Goal: Information Seeking & Learning: Learn about a topic

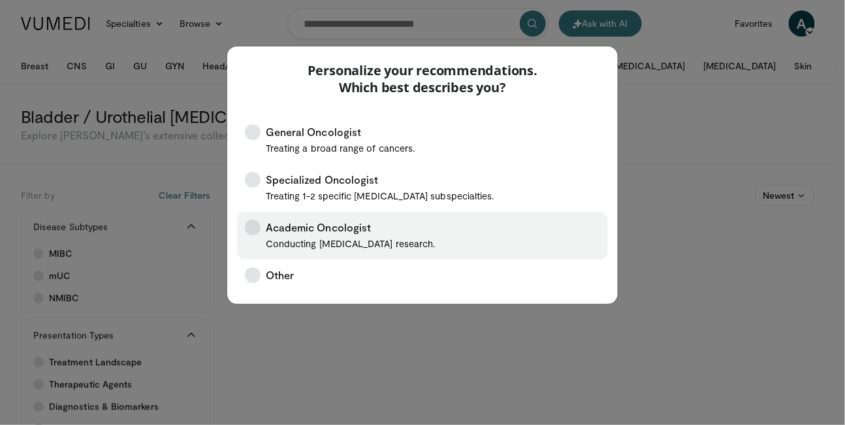
click at [329, 236] on span "Academic Oncologist Conducting cancer research." at bounding box center [350, 235] width 169 height 32
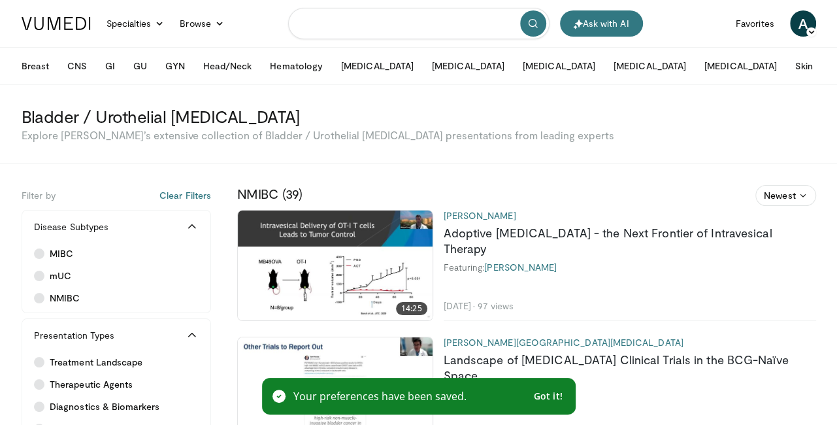
click at [432, 24] on input "Search topics, interventions" at bounding box center [418, 23] width 261 height 31
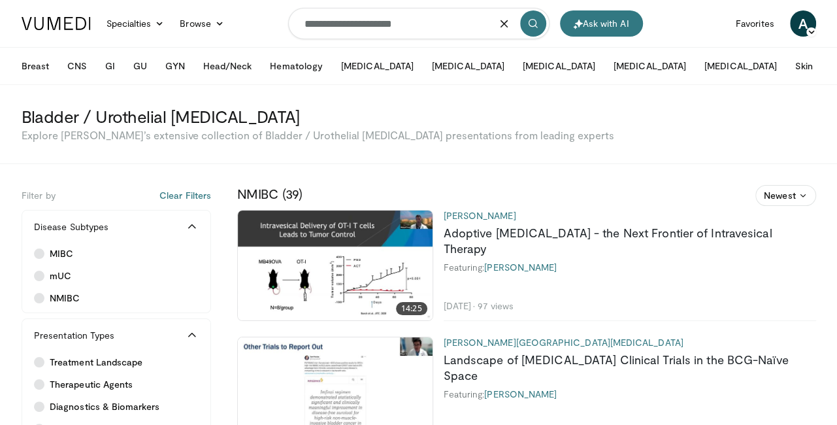
type input "**********"
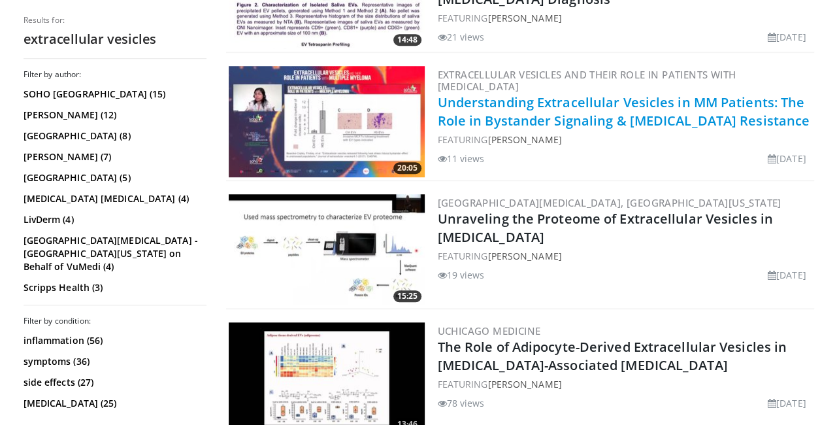
scroll to position [653, 0]
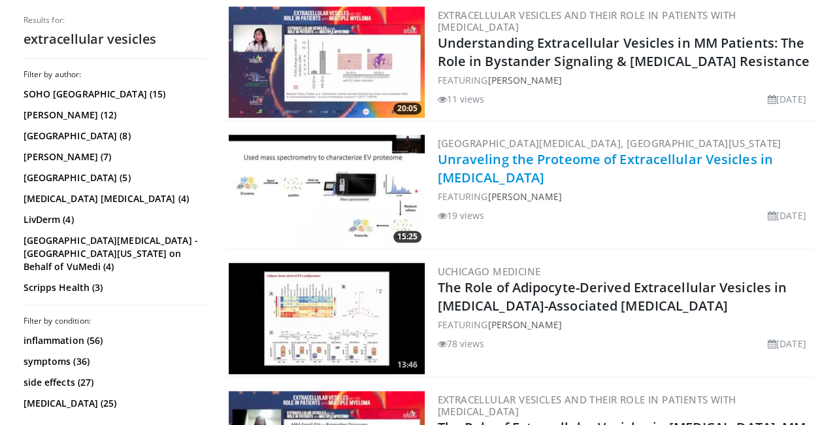
click at [507, 153] on link "Unraveling the Proteome of Extracellular Vesicles in [MEDICAL_DATA]" at bounding box center [605, 168] width 335 height 36
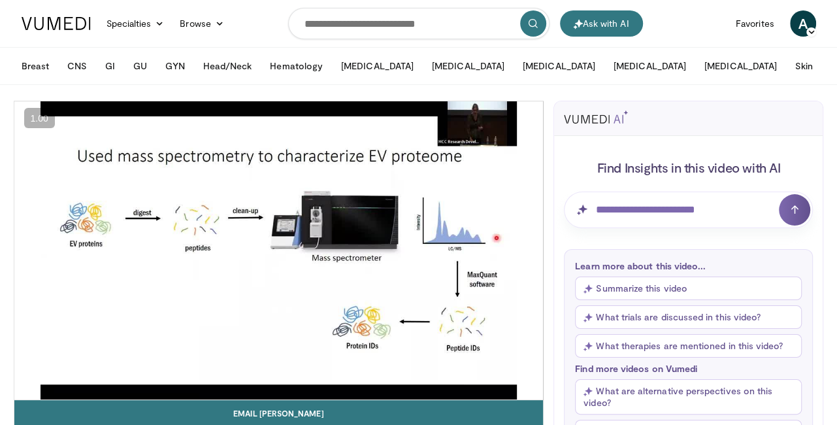
click at [660, 288] on button "Summarize this video" at bounding box center [688, 288] width 227 height 24
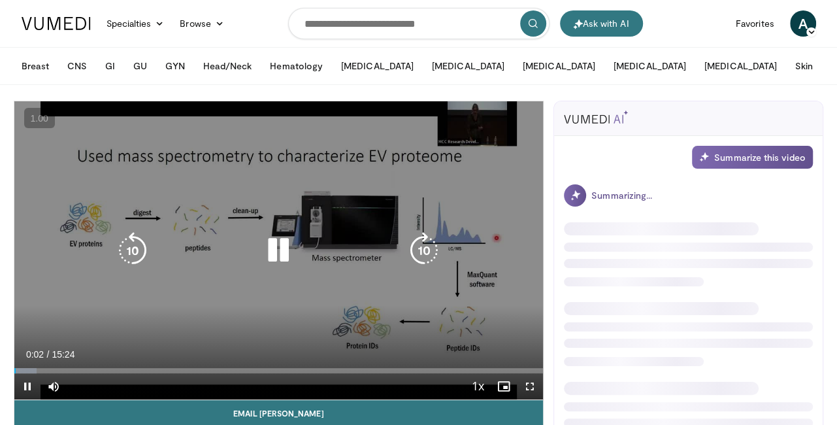
click at [275, 251] on icon "Video Player" at bounding box center [278, 250] width 37 height 37
